Goal: Information Seeking & Learning: Learn about a topic

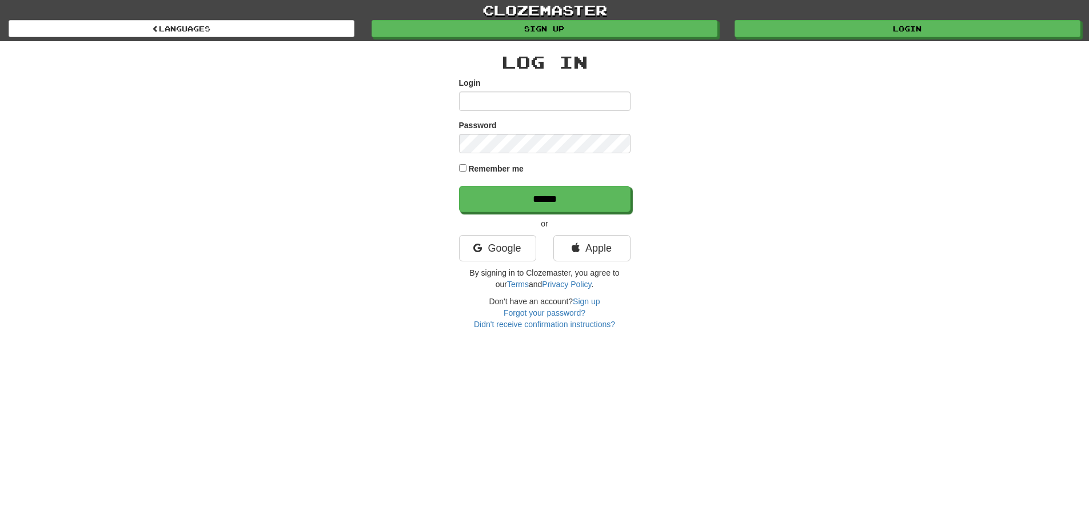
click at [493, 95] on input "Login" at bounding box center [545, 100] width 172 height 19
type input "*"
type input "**********"
click at [459, 186] on input "******" at bounding box center [545, 199] width 172 height 26
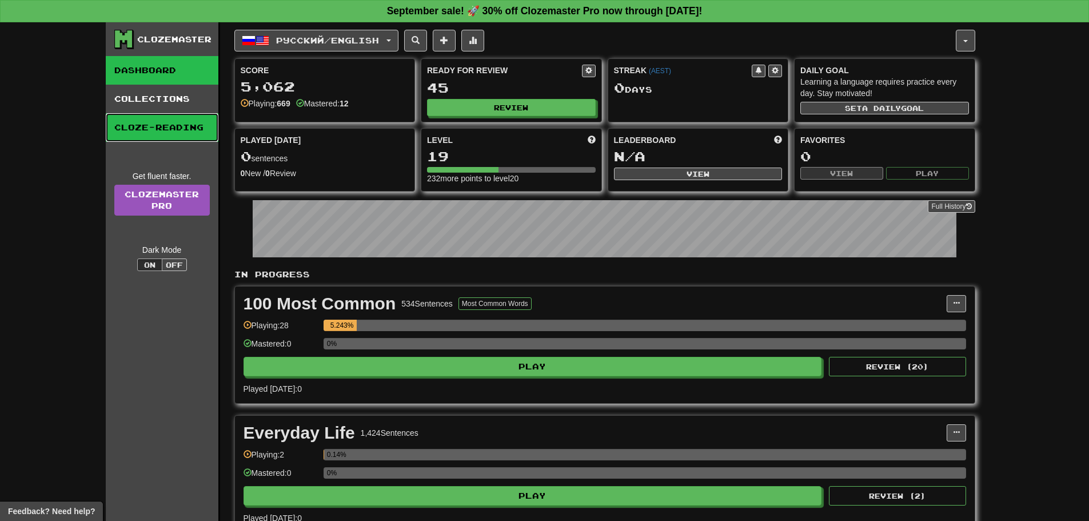
click at [135, 119] on link "Cloze-Reading" at bounding box center [162, 127] width 113 height 29
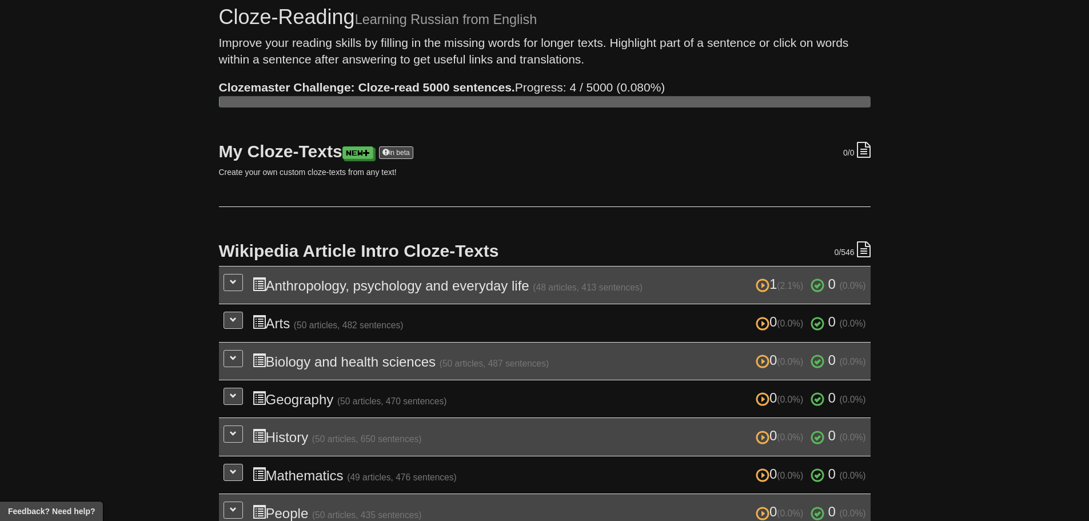
scroll to position [114, 0]
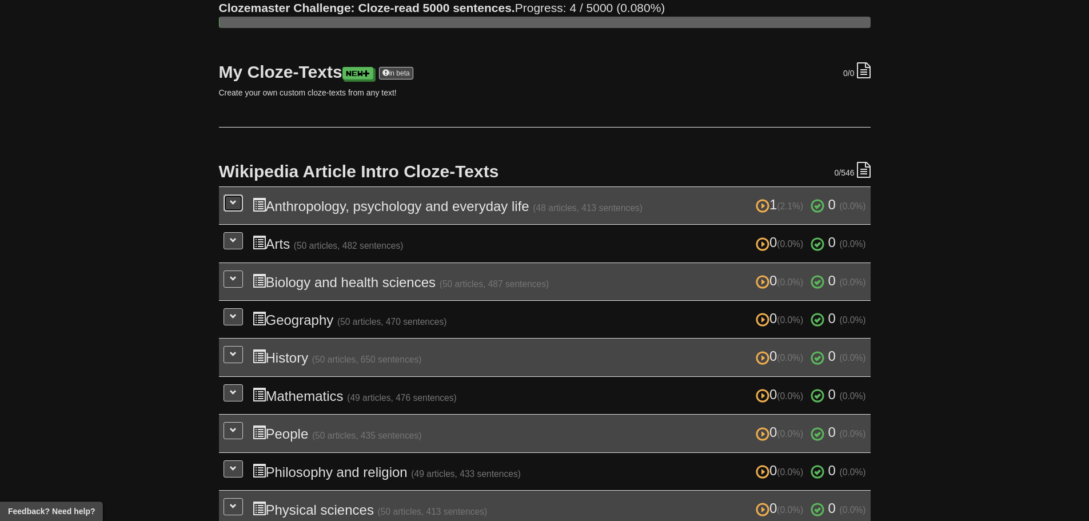
click at [238, 203] on button at bounding box center [233, 202] width 19 height 17
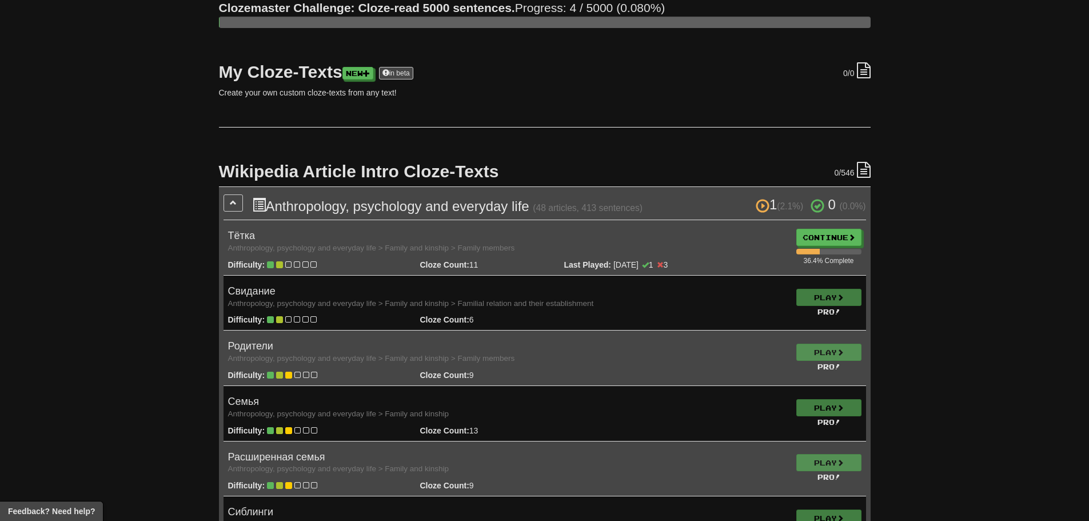
click at [831, 294] on td "Play Pro!" at bounding box center [829, 302] width 74 height 55
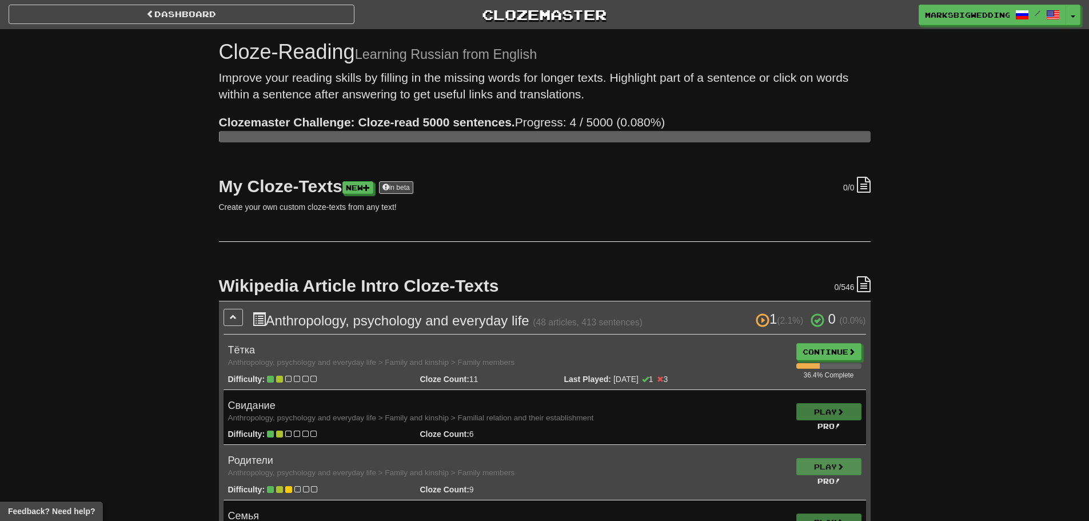
scroll to position [229, 0]
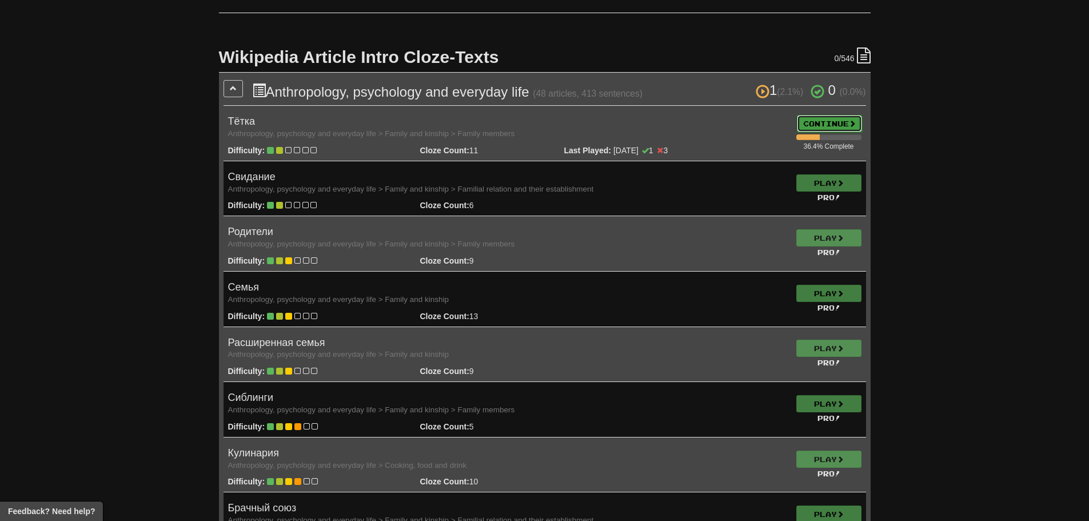
click at [805, 118] on link "Continue" at bounding box center [829, 123] width 65 height 17
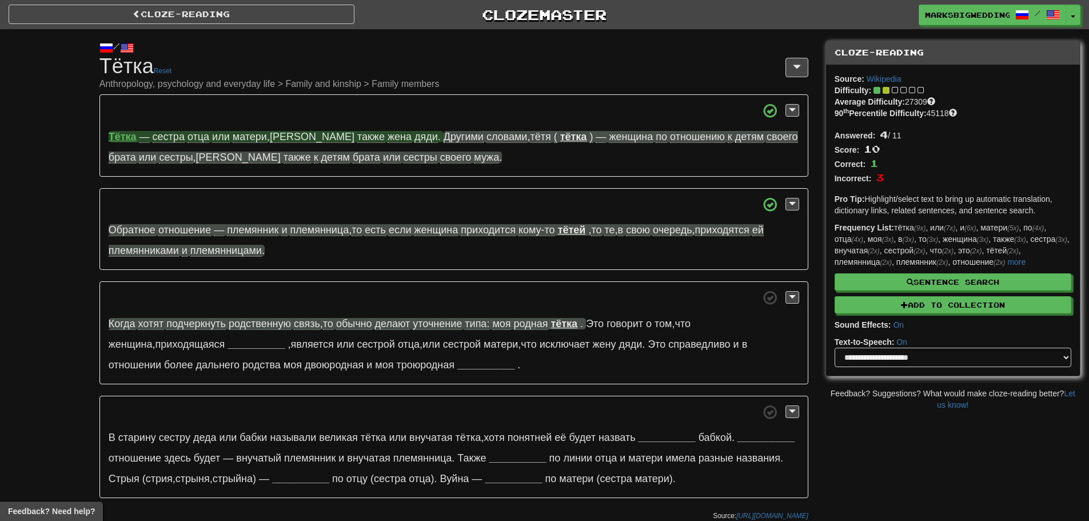
click at [357, 140] on span "также" at bounding box center [370, 137] width 27 height 12
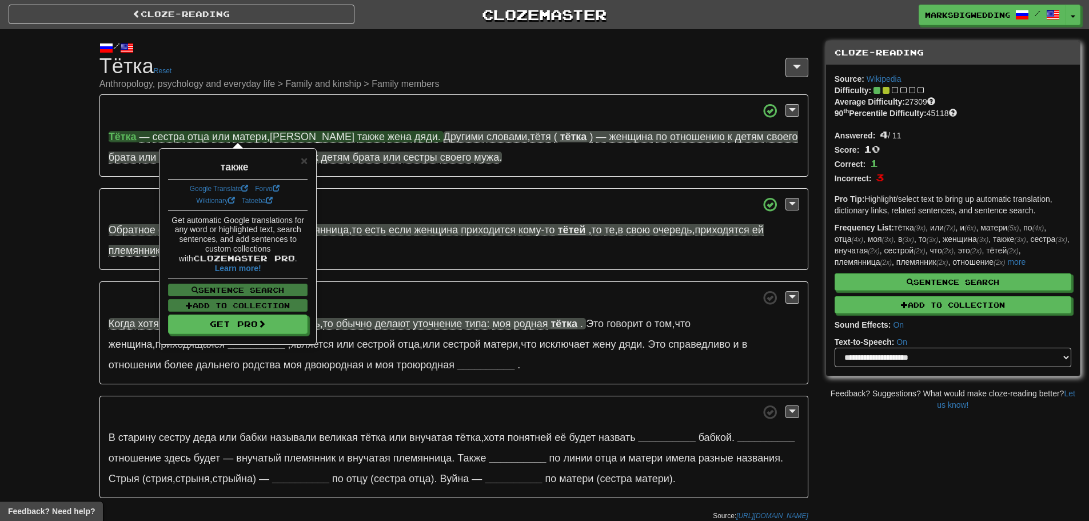
click at [12, 168] on div "/ Cloze-[GEOGRAPHIC_DATA] Тётка Reset Anthropology, psychology and everyday lif…" at bounding box center [544, 277] width 1089 height 497
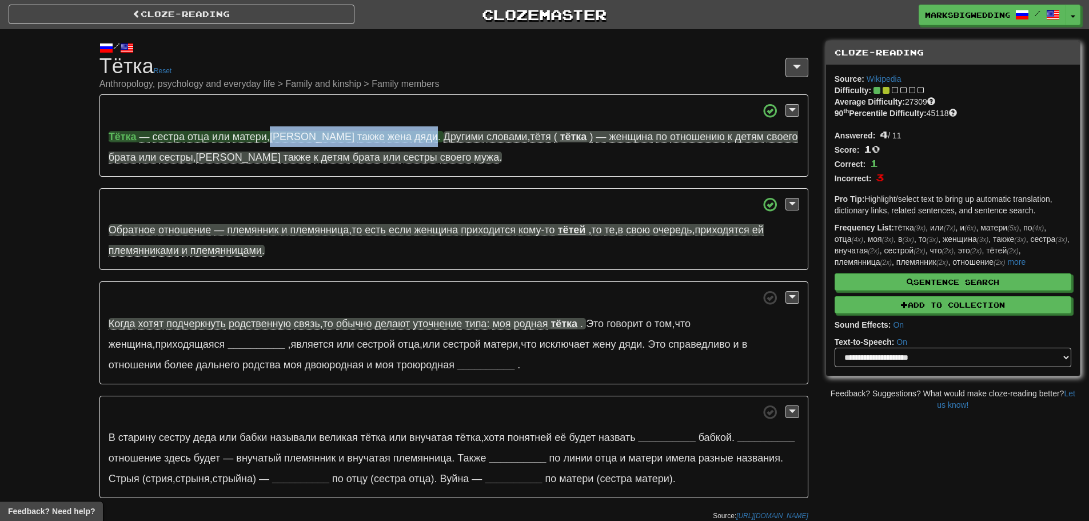
drag, startPoint x: 274, startPoint y: 135, endPoint x: 361, endPoint y: 132, distance: 86.4
click at [361, 132] on span "— сестра отца или матери , а также жена [PERSON_NAME] ." at bounding box center [289, 137] width 301 height 12
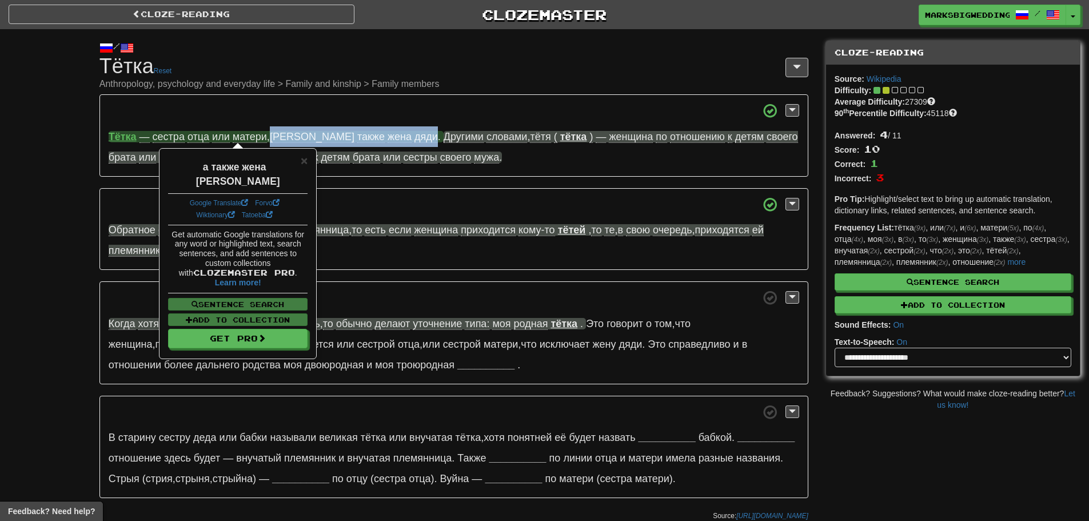
click at [414, 133] on span "дяди" at bounding box center [425, 137] width 23 height 12
click at [355, 97] on p "[PERSON_NAME] — сестра отца или матери , а также жена [PERSON_NAME] . Другими с…" at bounding box center [453, 135] width 709 height 82
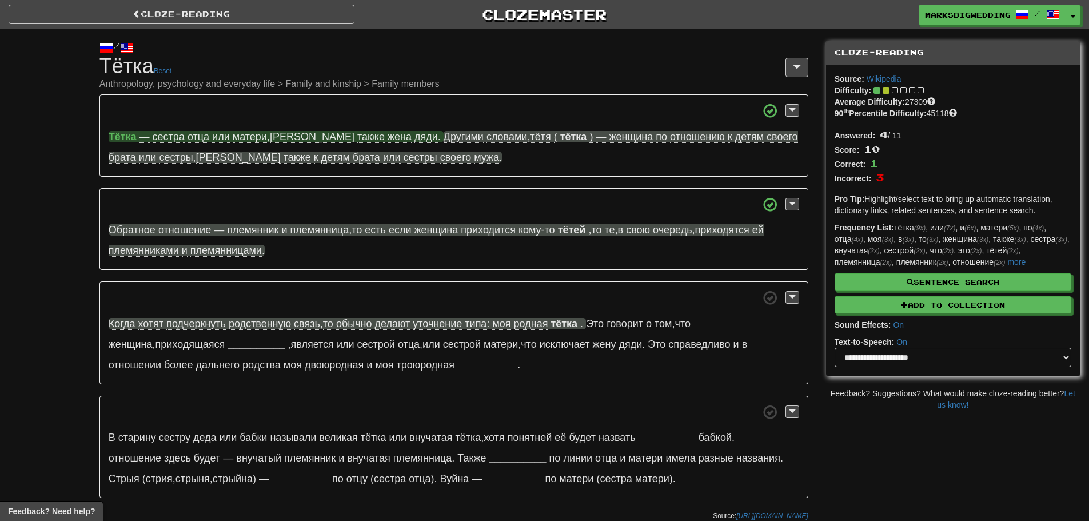
click at [414, 139] on span "дяди" at bounding box center [425, 137] width 23 height 12
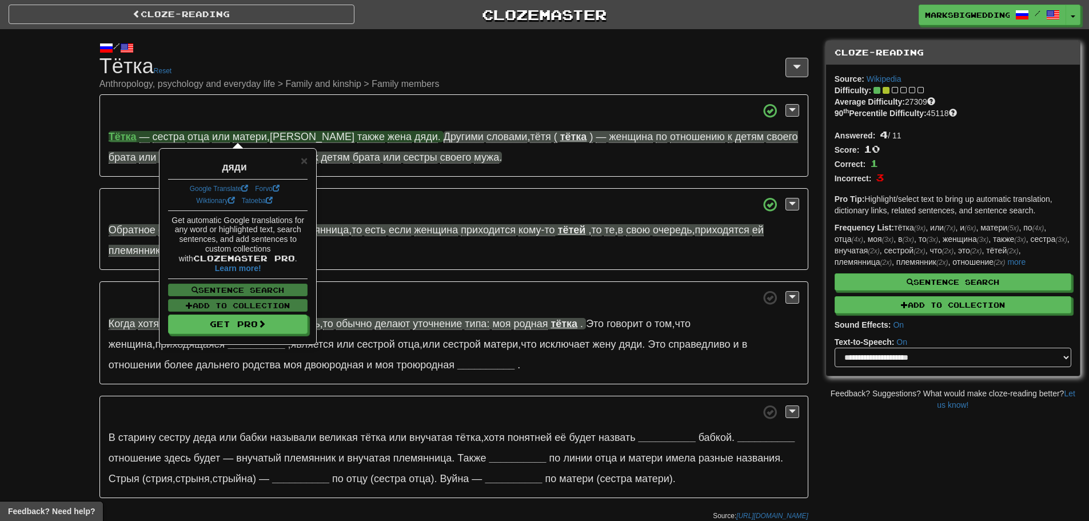
click at [356, 99] on p "[PERSON_NAME] — сестра отца или матери , а также жена [PERSON_NAME] . Другими с…" at bounding box center [453, 135] width 709 height 82
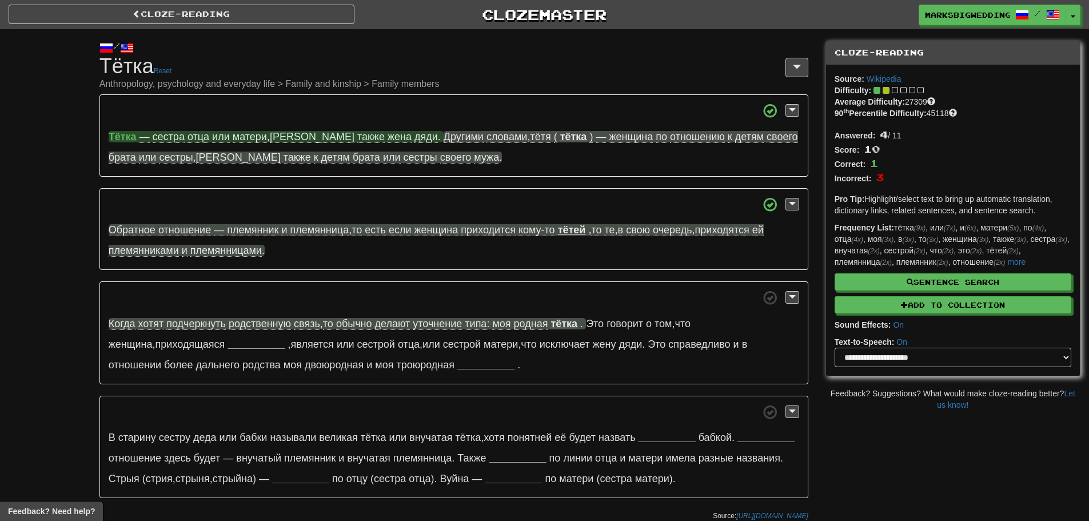
click at [388, 133] on span "жена" at bounding box center [400, 137] width 24 height 12
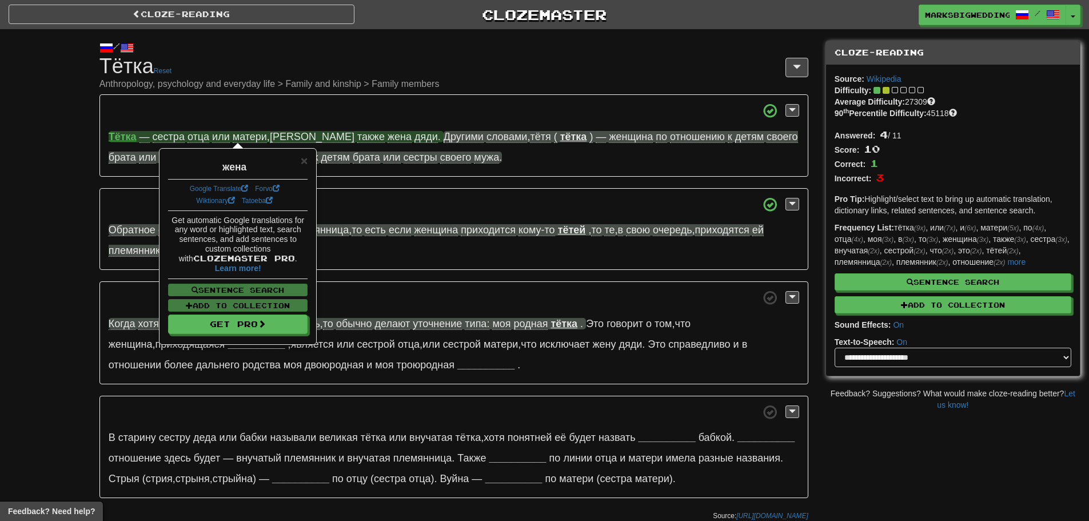
click at [357, 134] on span "также" at bounding box center [370, 137] width 27 height 12
drag, startPoint x: 256, startPoint y: 163, endPoint x: 215, endPoint y: 165, distance: 40.7
click at [215, 165] on div "также" at bounding box center [237, 164] width 139 height 20
click at [223, 188] on link "Google Translate" at bounding box center [219, 189] width 59 height 8
click at [432, 106] on span at bounding box center [454, 110] width 691 height 14
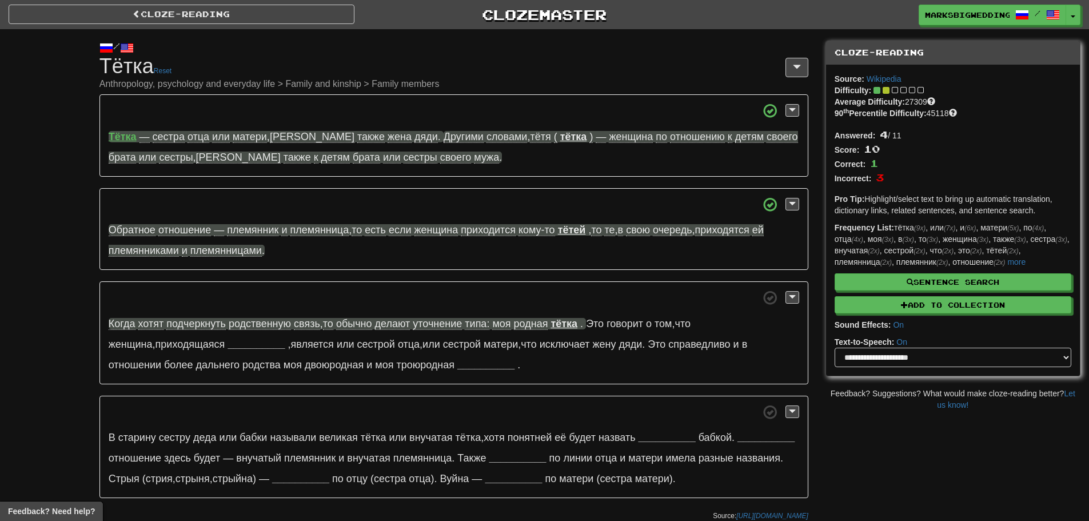
click at [567, 172] on p "[PERSON_NAME] — сестра отца или матери , а также жена [PERSON_NAME] . Другими с…" at bounding box center [453, 135] width 709 height 82
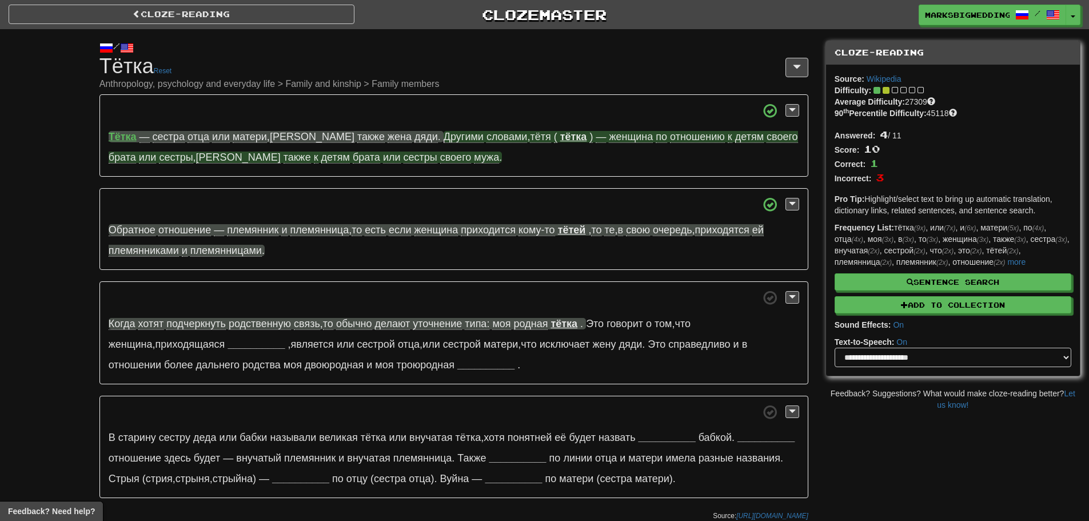
click at [670, 139] on span "отношению" at bounding box center [697, 137] width 55 height 12
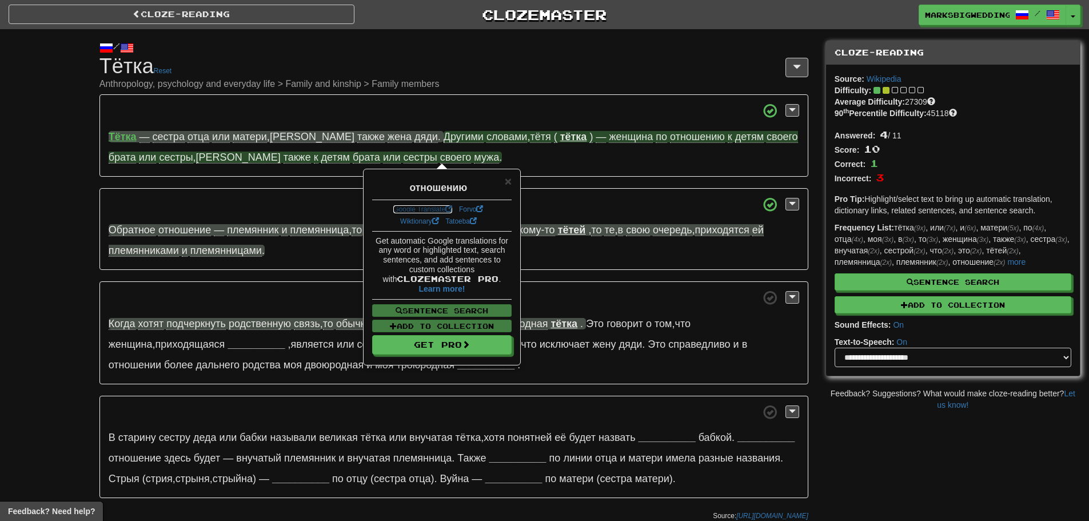
click at [429, 210] on link "Google Translate" at bounding box center [422, 209] width 59 height 8
drag, startPoint x: 584, startPoint y: 135, endPoint x: 652, endPoint y: 134, distance: 68.0
click at [652, 134] on span ") — женщина по отношению к детям своего брата или сестры , а также к детям брат…" at bounding box center [453, 147] width 689 height 33
click at [626, 260] on p "Обратное отношение — племянник и племянница , то есть если женщина приходится к…" at bounding box center [453, 229] width 709 height 82
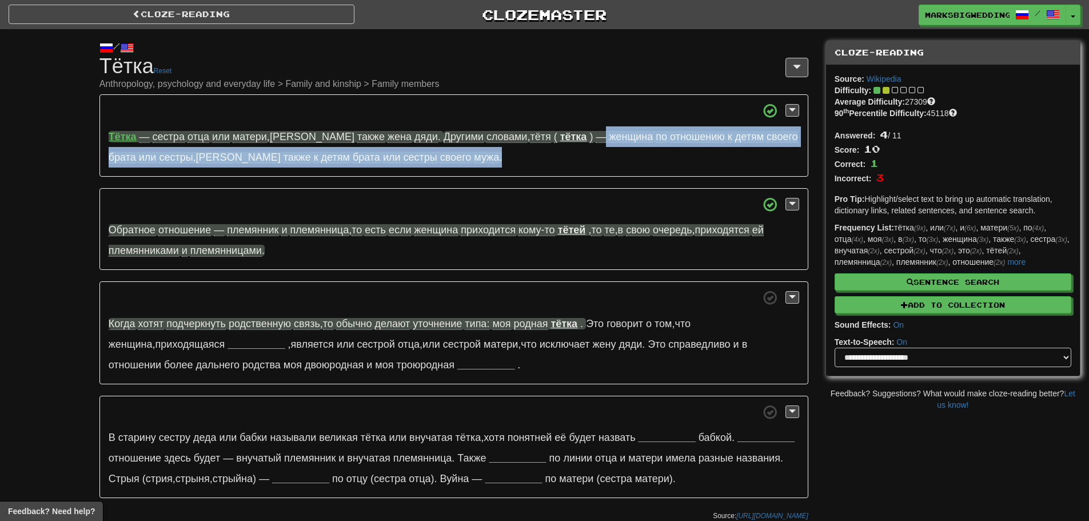
drag, startPoint x: 534, startPoint y: 135, endPoint x: 385, endPoint y: 158, distance: 150.3
click at [385, 158] on p "[PERSON_NAME] — сестра отца или матери , а также жена [PERSON_NAME] . Другими с…" at bounding box center [453, 135] width 709 height 82
click at [675, 172] on p "[PERSON_NAME] — сестра отца или матери , а также жена [PERSON_NAME] . Другими с…" at bounding box center [453, 135] width 709 height 82
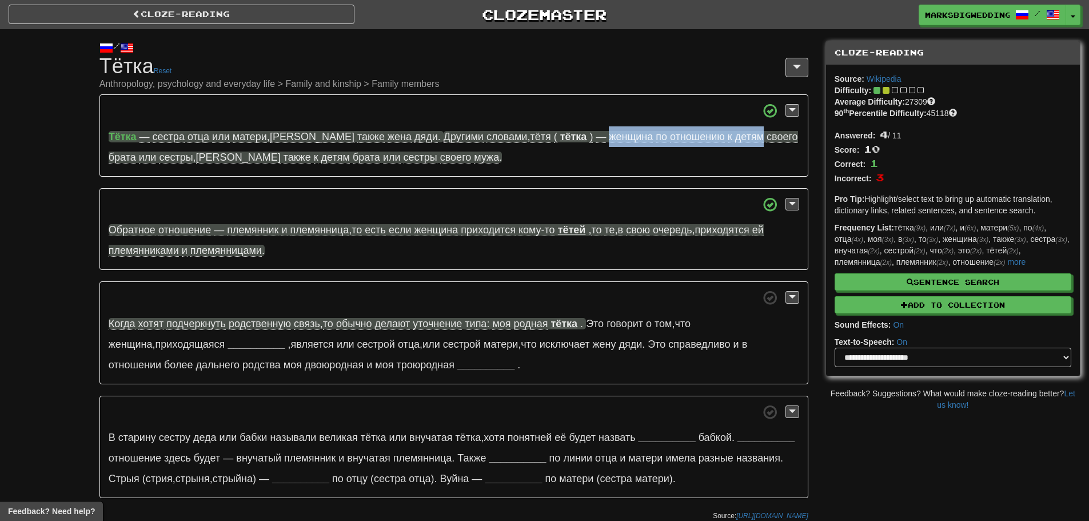
drag, startPoint x: 688, startPoint y: 139, endPoint x: 535, endPoint y: 129, distance: 153.6
click at [535, 129] on p "[PERSON_NAME] — сестра отца или матери , а также жена [PERSON_NAME] . Другими с…" at bounding box center [453, 135] width 709 height 82
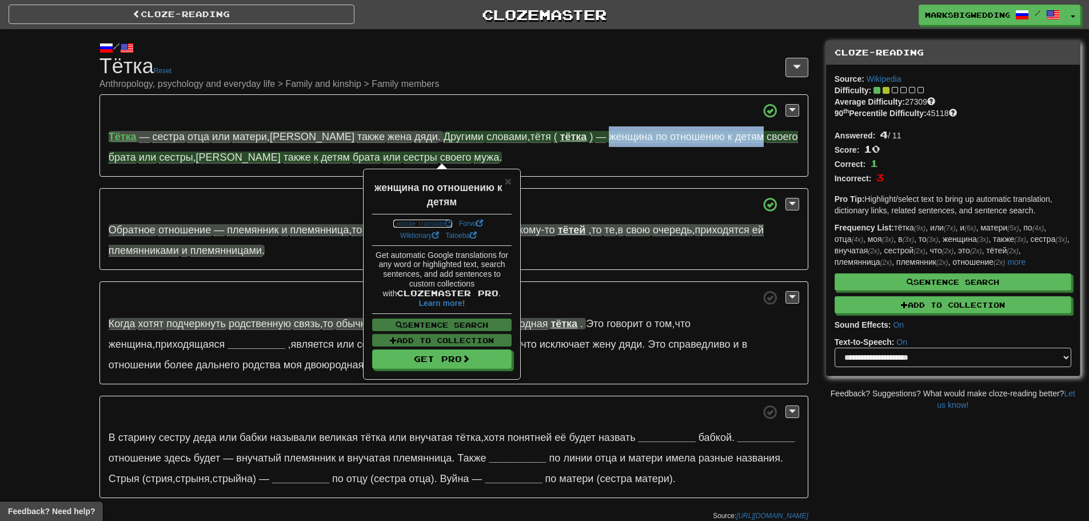
drag, startPoint x: 591, startPoint y: 133, endPoint x: 430, endPoint y: 222, distance: 183.5
click at [430, 222] on link "Google Translate" at bounding box center [422, 224] width 59 height 8
click at [711, 154] on p "[PERSON_NAME] — сестра отца или матери , а также жена [PERSON_NAME] . Другими с…" at bounding box center [453, 135] width 709 height 82
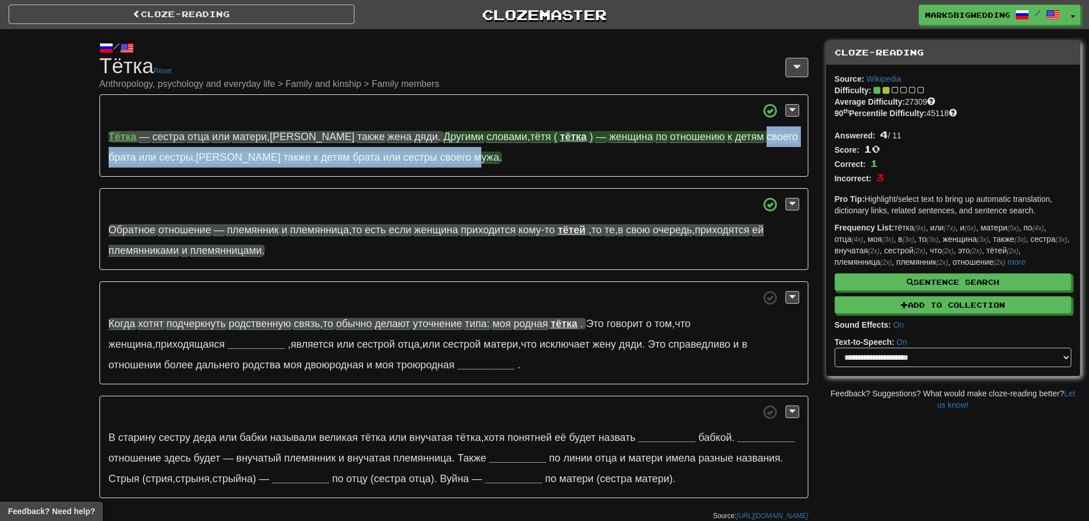
drag, startPoint x: 692, startPoint y: 136, endPoint x: 355, endPoint y: 154, distance: 337.8
click at [355, 154] on span ") — женщина по отношению к детям своего брата или сестры , а также к детям брат…" at bounding box center [453, 147] width 689 height 33
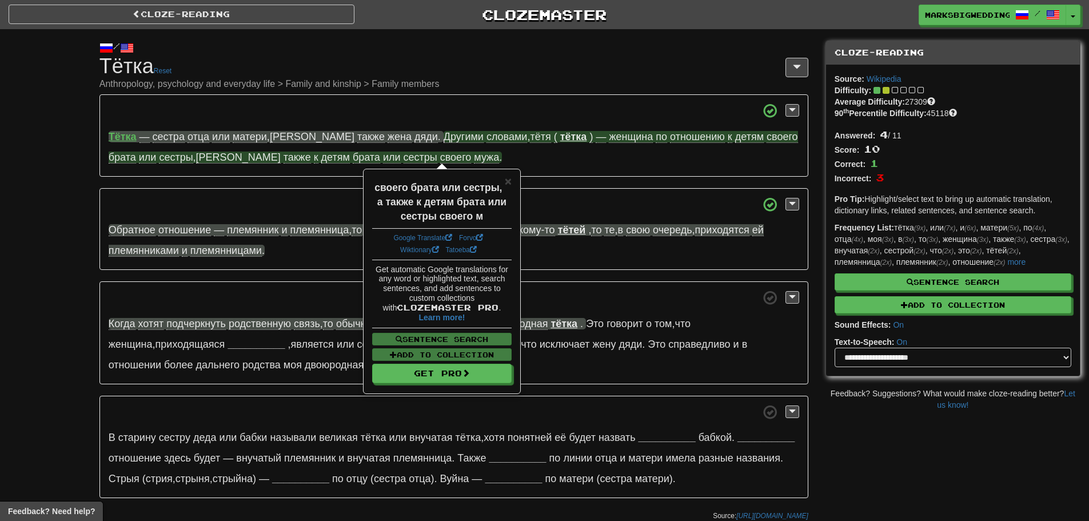
click at [544, 162] on p "[PERSON_NAME] — сестра отца или матери , а также жена [PERSON_NAME] . Другими с…" at bounding box center [453, 135] width 709 height 82
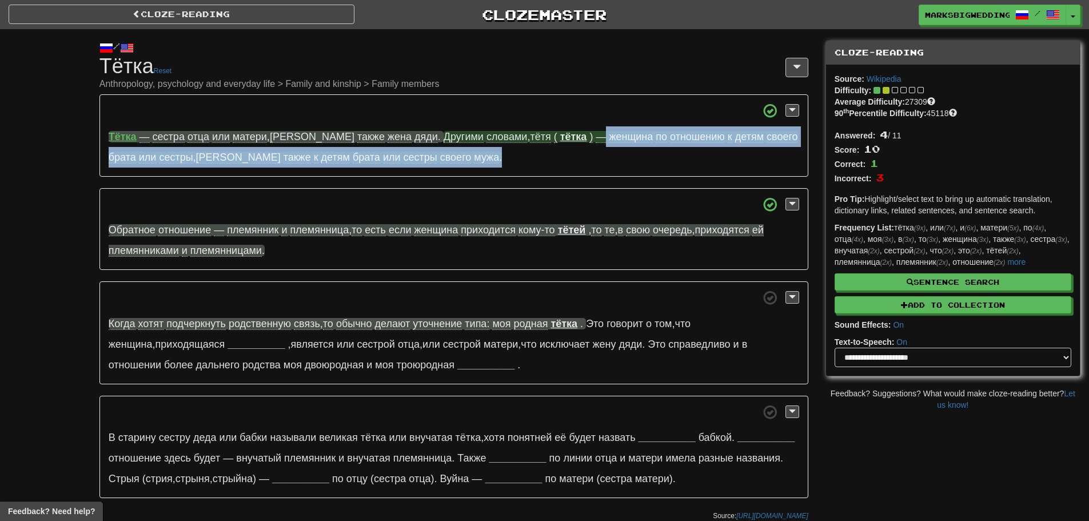
drag, startPoint x: 537, startPoint y: 157, endPoint x: 534, endPoint y: 131, distance: 26.0
click at [534, 131] on p "[PERSON_NAME] — сестра отца или матери , а также жена [PERSON_NAME] . Другими с…" at bounding box center [453, 135] width 709 height 82
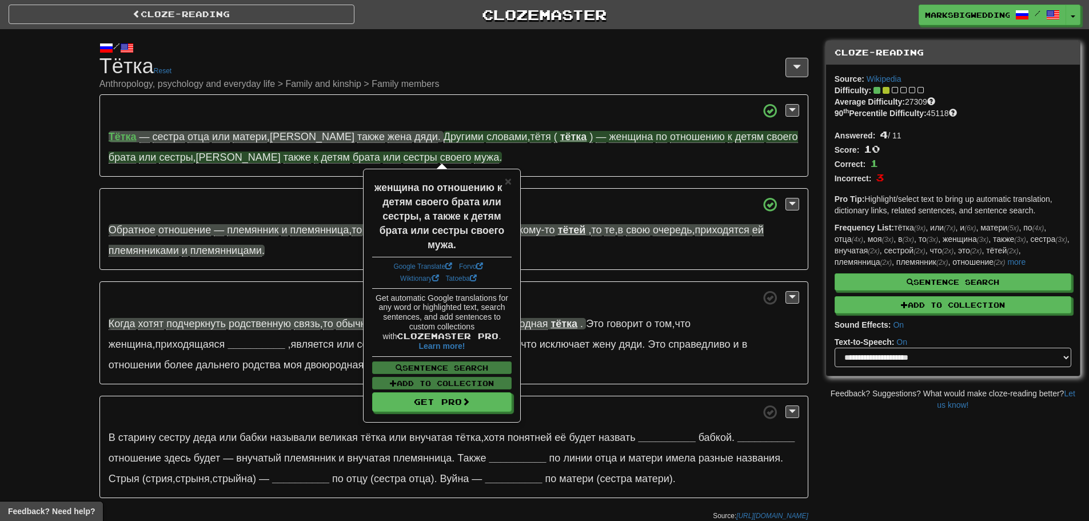
drag, startPoint x: 548, startPoint y: 140, endPoint x: 417, endPoint y: 261, distance: 178.8
click at [417, 260] on div "Google Translate Forvo Wiktionary Tatoeba" at bounding box center [441, 273] width 139 height 32
click at [418, 268] on link "Google Translate" at bounding box center [422, 266] width 59 height 8
click at [552, 174] on p "[PERSON_NAME] — сестра отца или матери , а также жена [PERSON_NAME] . Другими с…" at bounding box center [453, 135] width 709 height 82
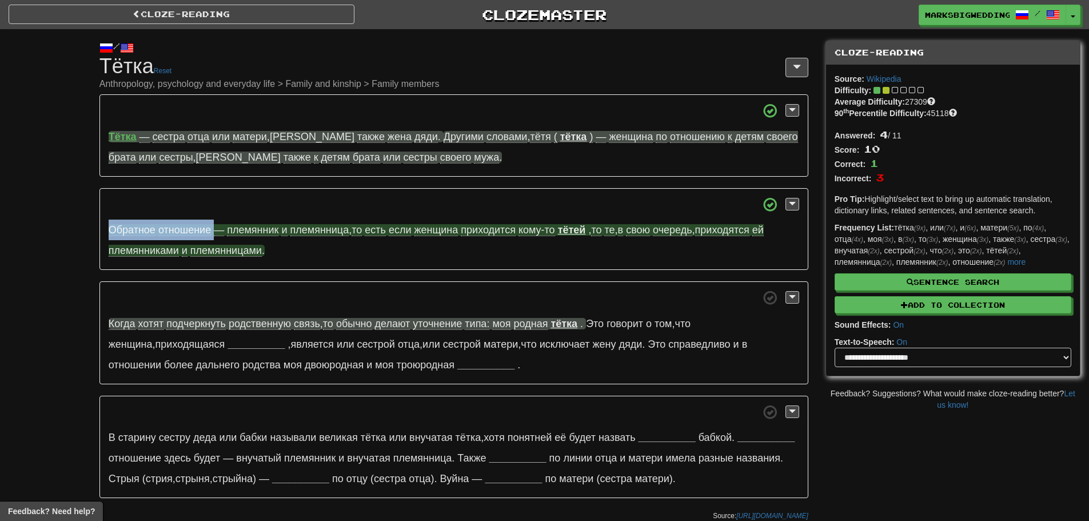
drag, startPoint x: 104, startPoint y: 229, endPoint x: 213, endPoint y: 233, distance: 109.2
click at [213, 233] on p "Обратное отношение — племянник и племянница , то есть если женщина приходится к…" at bounding box center [453, 229] width 709 height 82
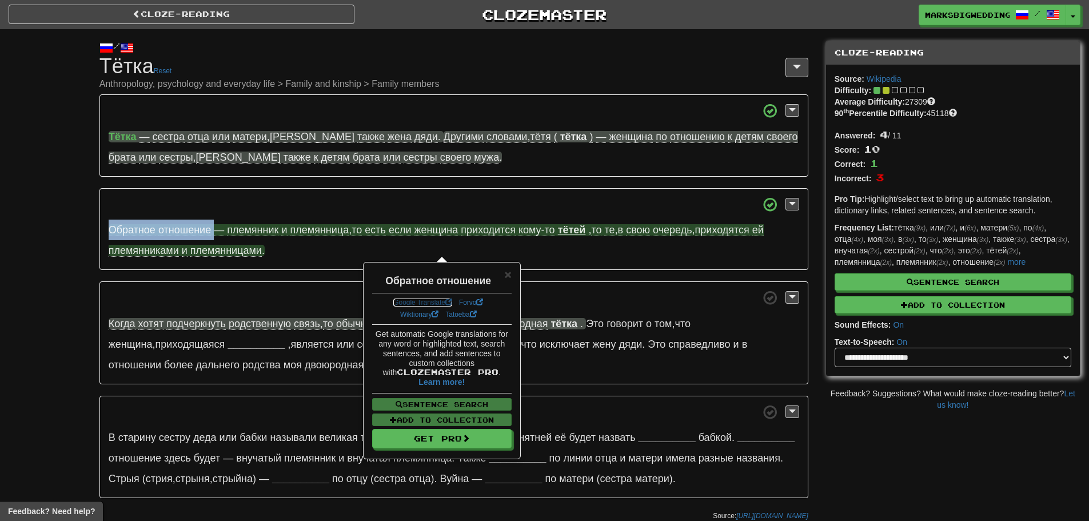
drag, startPoint x: 207, startPoint y: 225, endPoint x: 430, endPoint y: 300, distance: 235.7
click at [430, 300] on link "Google Translate" at bounding box center [422, 302] width 59 height 8
click at [283, 253] on p "Обратное отношение — племянник и племянница , то есть если женщина приходится к…" at bounding box center [453, 229] width 709 height 82
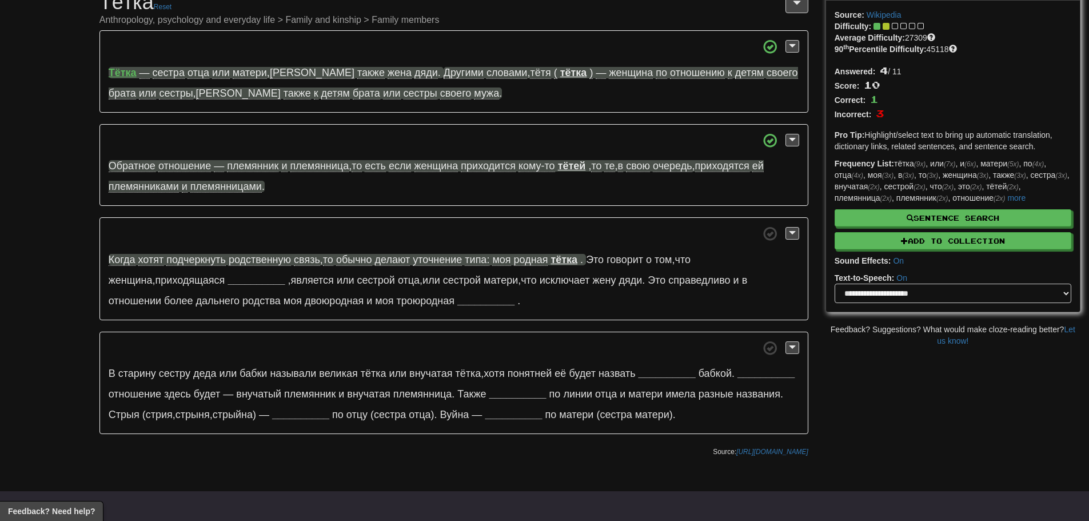
scroll to position [57, 0]
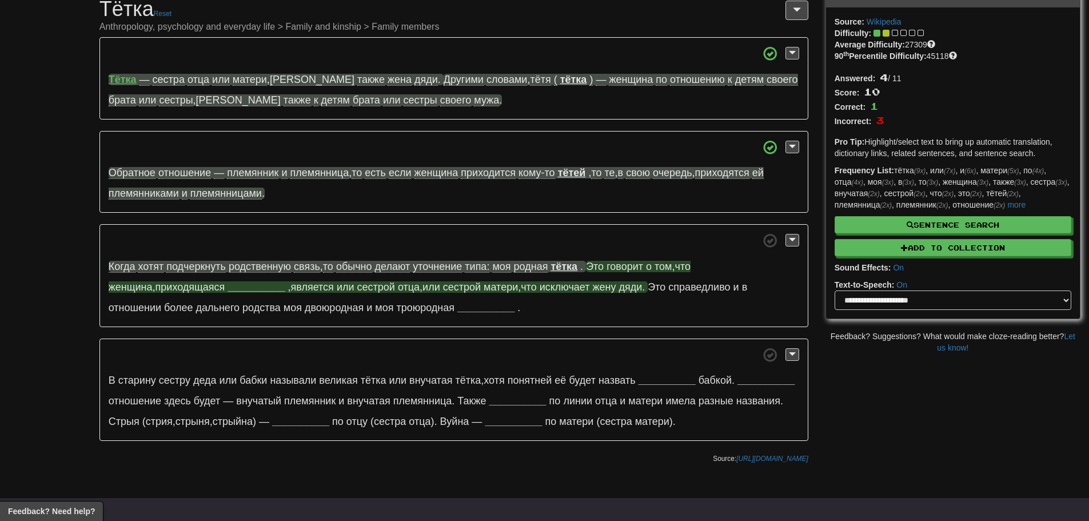
click at [598, 270] on span "Это" at bounding box center [595, 266] width 18 height 11
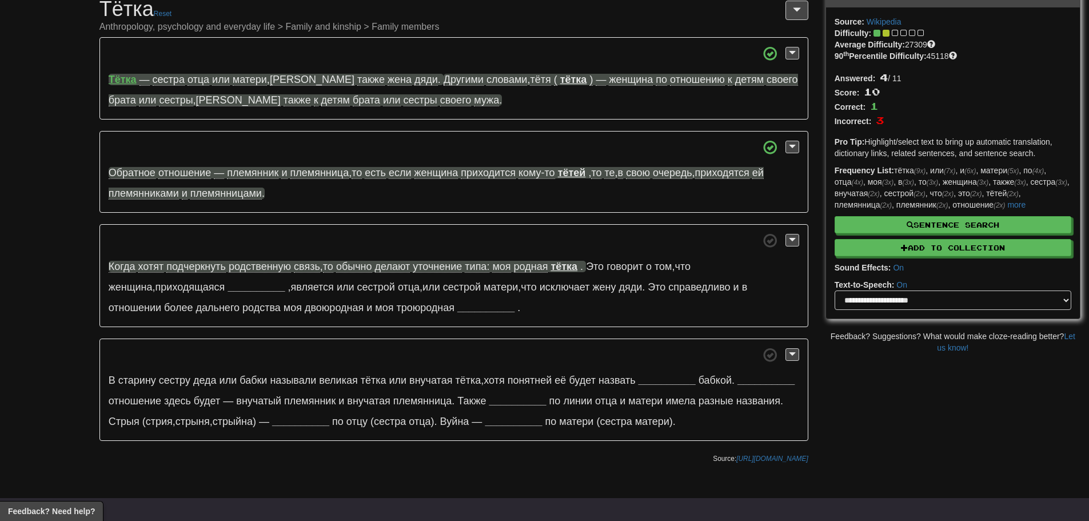
click at [621, 319] on p "Когда хотят подчеркнуть родственную связь , то обычно делают уточнение типа: мо…" at bounding box center [453, 275] width 709 height 103
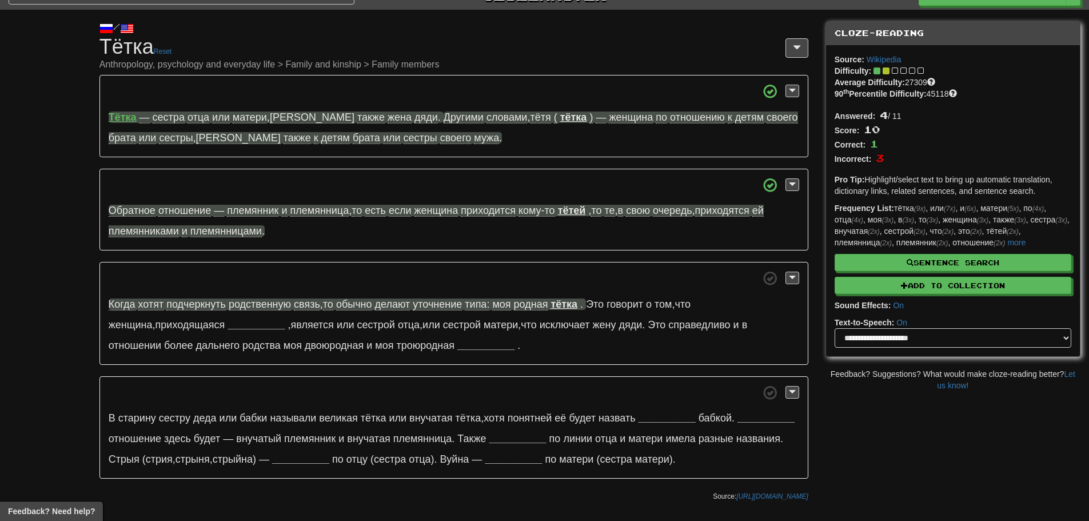
scroll to position [0, 0]
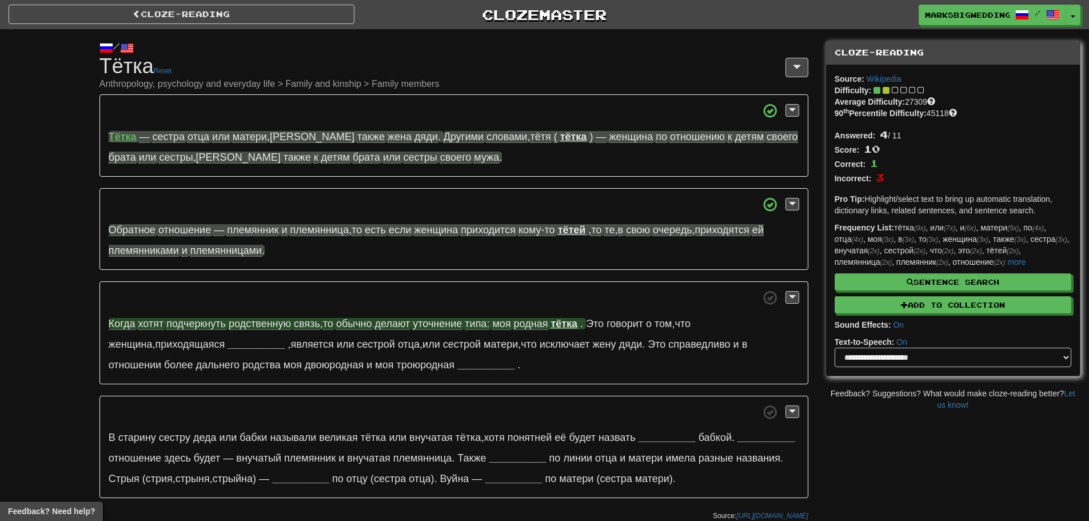
click at [566, 323] on strong "тётка" at bounding box center [564, 323] width 27 height 11
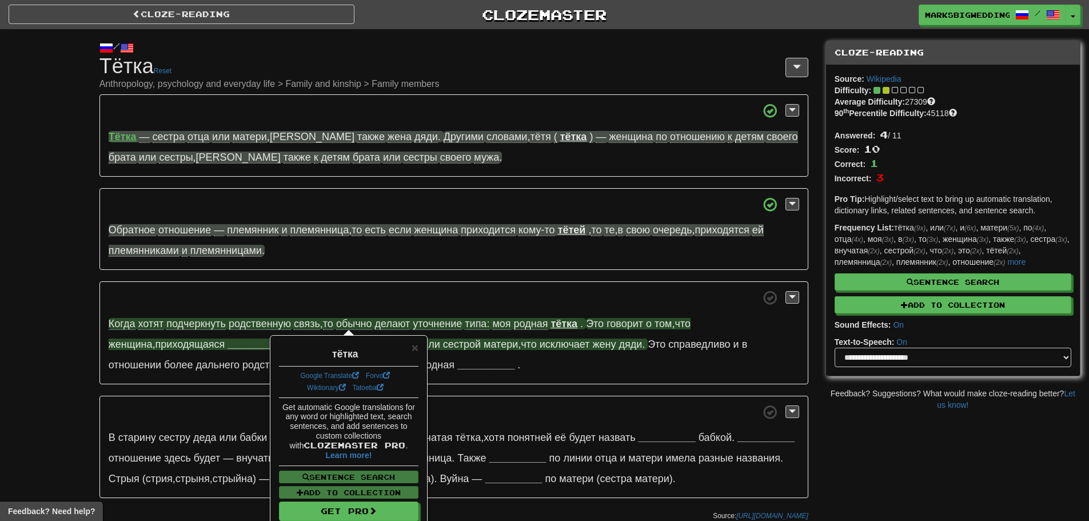
drag, startPoint x: 616, startPoint y: 324, endPoint x: 638, endPoint y: 352, distance: 35.4
click at [617, 324] on span "говорит" at bounding box center [625, 323] width 37 height 11
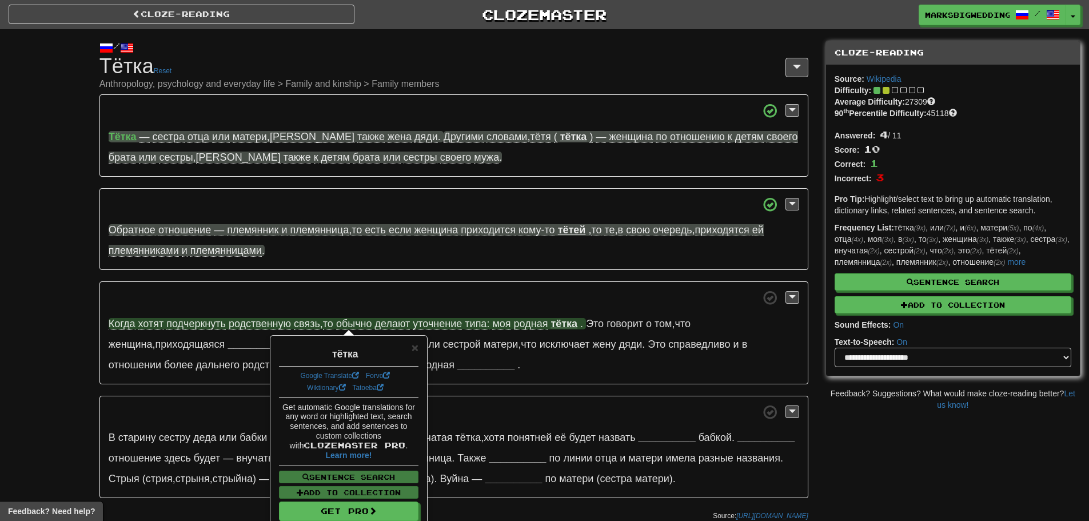
click at [638, 352] on p "Когда хотят подчеркнуть родственную связь , то обычно делают уточнение типа: мо…" at bounding box center [453, 332] width 709 height 103
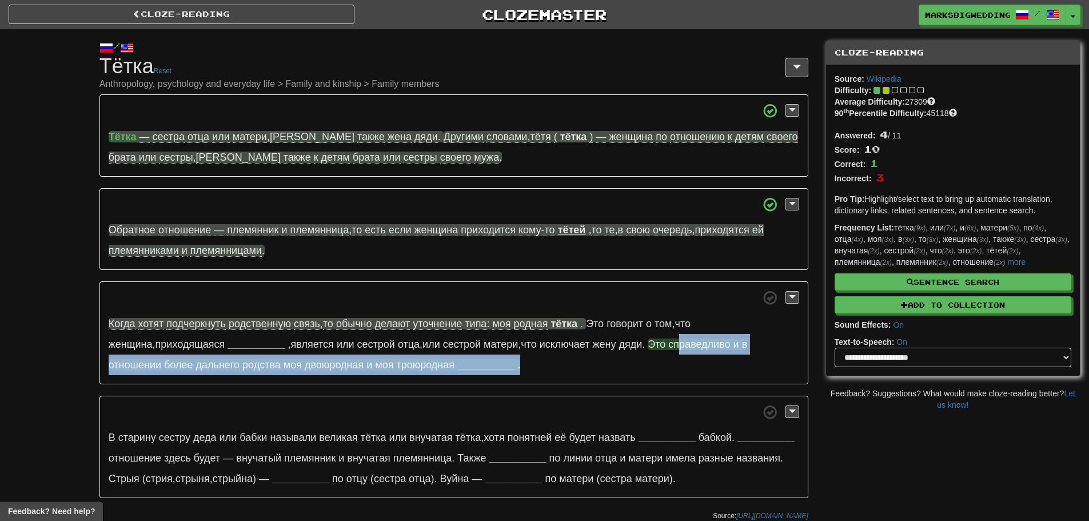
drag, startPoint x: 641, startPoint y: 350, endPoint x: 406, endPoint y: 364, distance: 235.4
click at [425, 364] on p "Когда хотят подчеркнуть родственную связь , то обычно делают уточнение типа: мо…" at bounding box center [453, 332] width 709 height 103
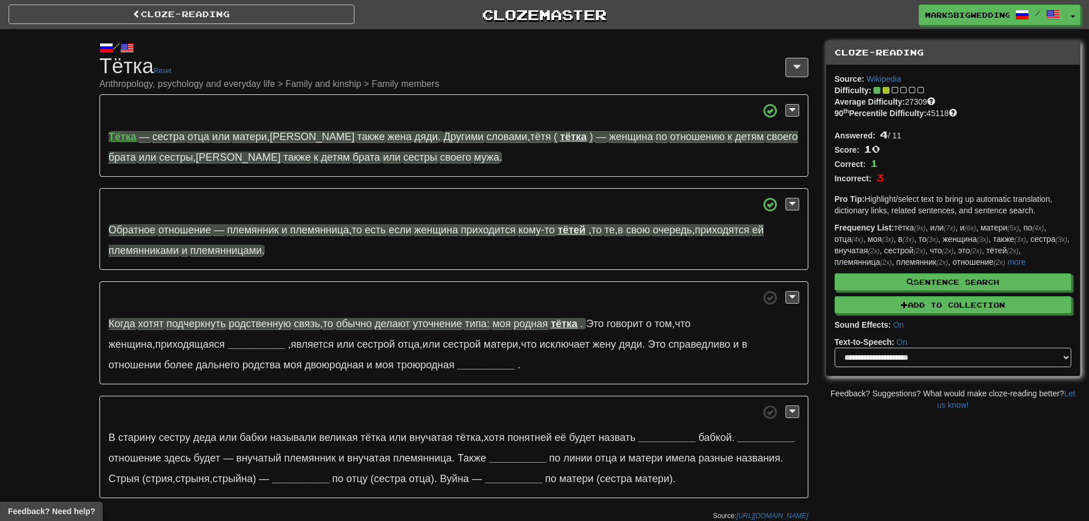
click at [497, 357] on p "Когда хотят подчеркнуть родственную связь , то обычно делают уточнение типа: мо…" at bounding box center [453, 332] width 709 height 103
click at [453, 284] on p "Когда хотят подчеркнуть родственную связь , то обычно делают уточнение типа: мо…" at bounding box center [453, 332] width 709 height 103
click at [638, 380] on p "Когда хотят подчеркнуть родственную связь , то обычно делают уточнение типа: мо…" at bounding box center [453, 332] width 709 height 103
